Goal: Obtain resource: Download file/media

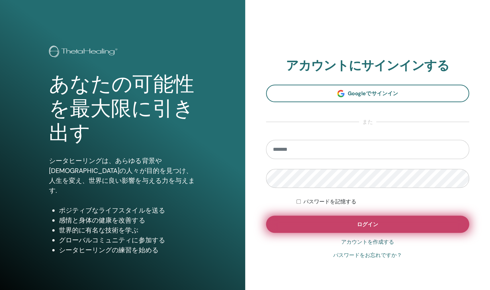
type input "**********"
click at [311, 223] on button "ログイン" at bounding box center [367, 224] width 203 height 17
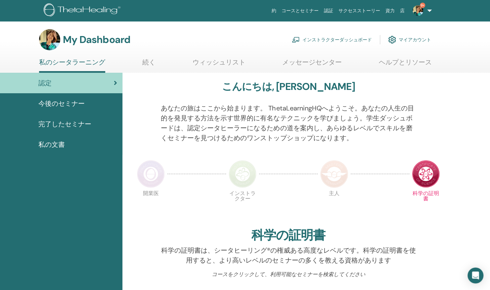
click at [327, 37] on link "インストラクターダッシュボード" at bounding box center [332, 39] width 80 height 15
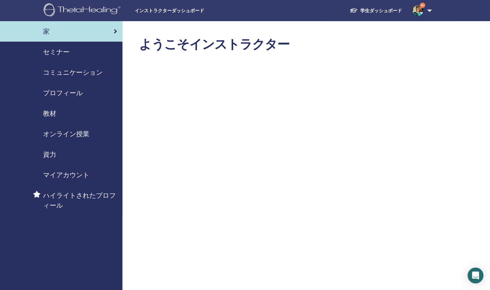
click at [48, 114] on span "教材" at bounding box center [49, 113] width 13 height 10
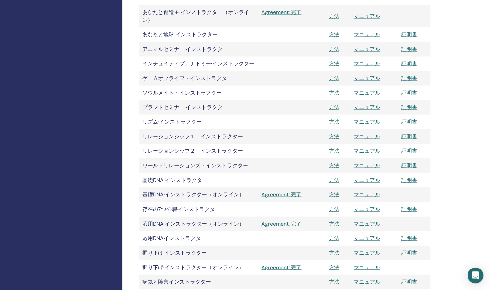
scroll to position [738, 0]
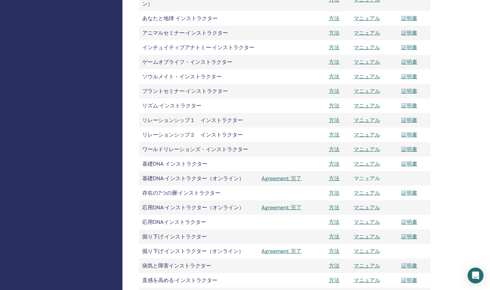
click at [365, 178] on link "マニュアル" at bounding box center [367, 178] width 26 height 7
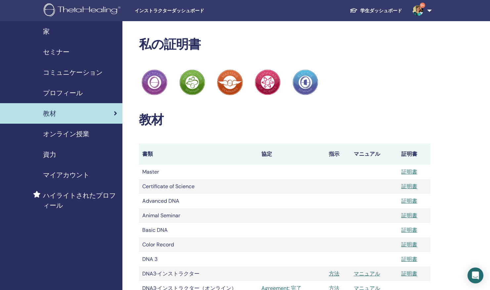
scroll to position [738, 0]
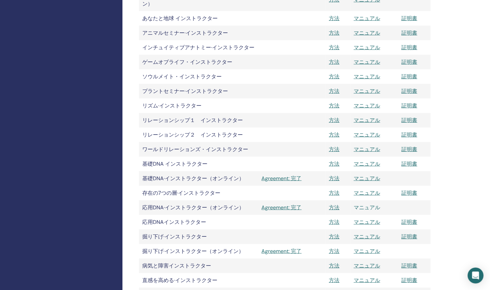
click at [368, 206] on link "マニュアル" at bounding box center [367, 207] width 26 height 7
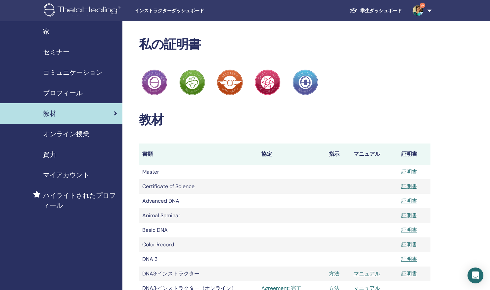
scroll to position [738, 0]
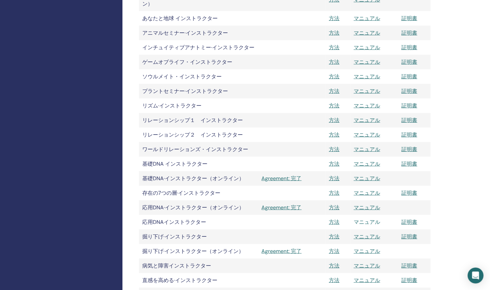
click at [364, 220] on link "マニュアル" at bounding box center [367, 222] width 26 height 7
